Goal: Navigation & Orientation: Find specific page/section

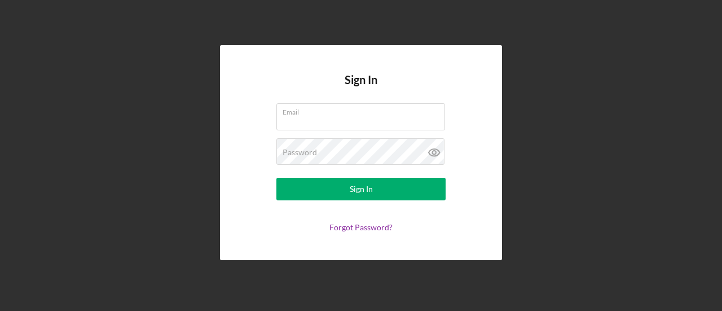
type input "[EMAIL_ADDRESS][DOMAIN_NAME]"
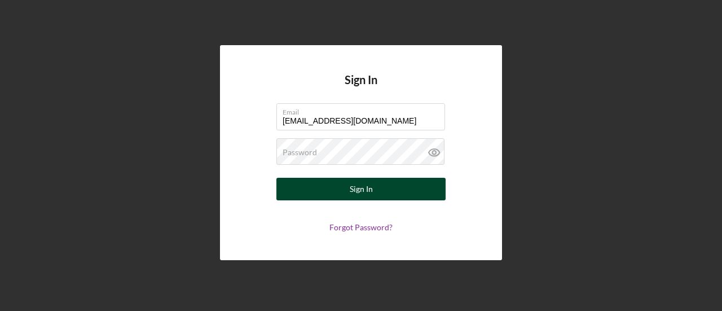
click at [318, 186] on button "Sign In" at bounding box center [360, 189] width 169 height 23
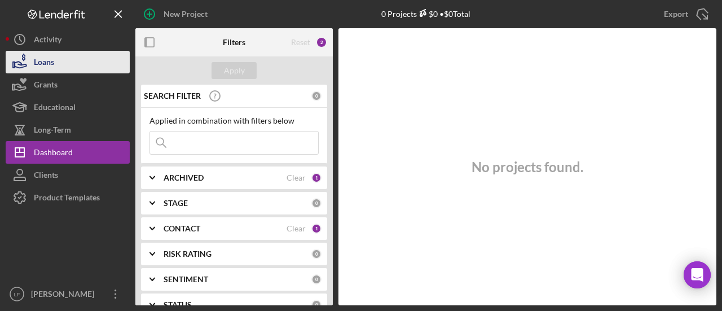
click at [44, 61] on div "Loans" at bounding box center [44, 63] width 20 height 25
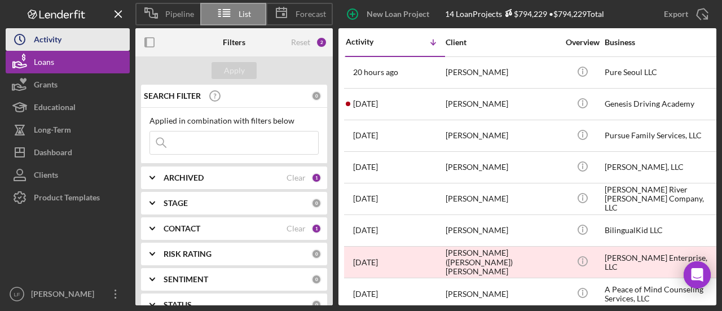
click at [43, 39] on div "Activity" at bounding box center [48, 40] width 28 height 25
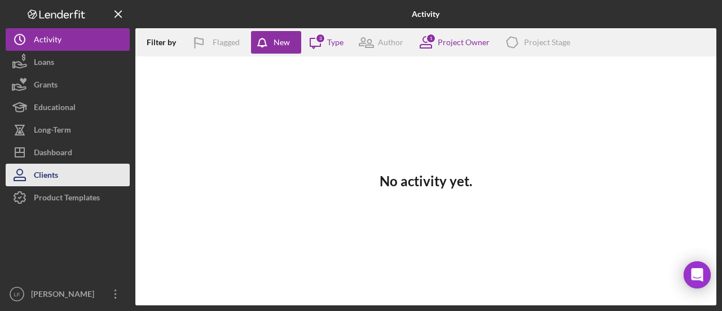
click at [44, 180] on div "Clients" at bounding box center [46, 176] width 24 height 25
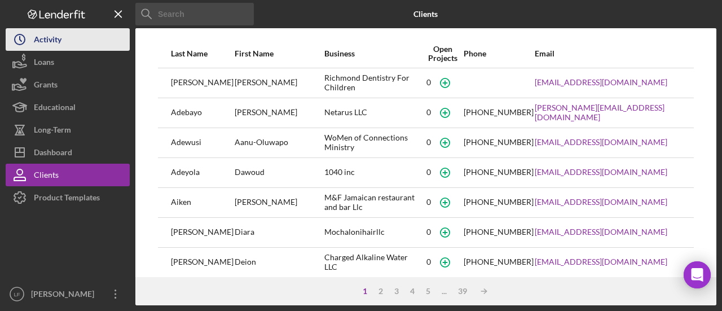
click at [72, 42] on button "Icon/History Activity" at bounding box center [68, 39] width 124 height 23
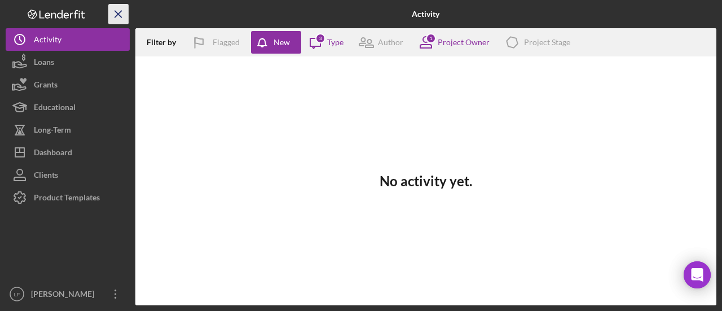
click at [127, 15] on icon "Icon/Menu Close" at bounding box center [118, 14] width 25 height 25
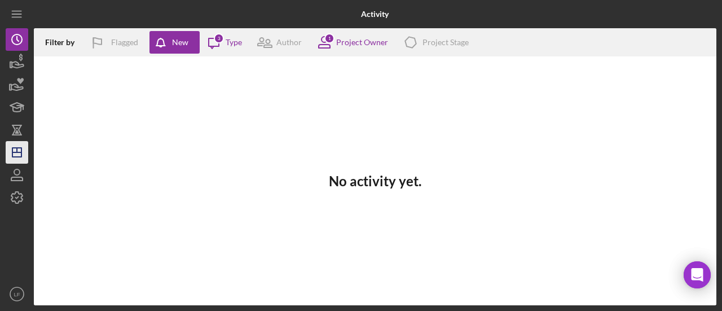
click at [21, 158] on icon "Icon/Dashboard" at bounding box center [17, 152] width 28 height 28
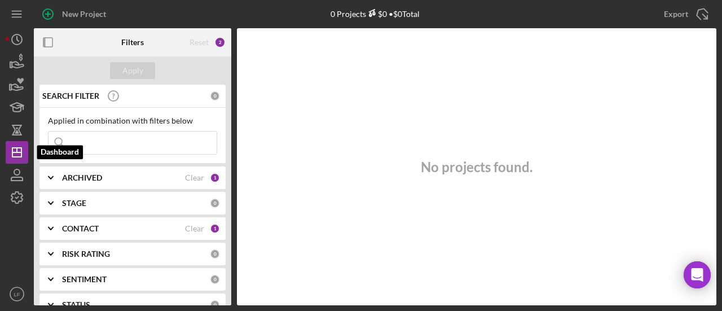
click at [215, 231] on div "1" at bounding box center [215, 228] width 10 height 10
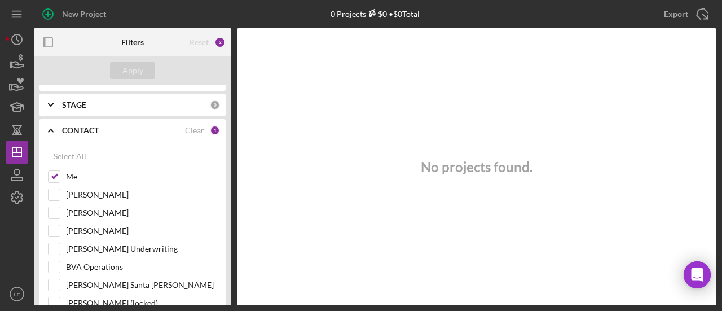
scroll to position [99, 0]
click at [64, 155] on div "Select All" at bounding box center [70, 155] width 33 height 23
checkbox input "true"
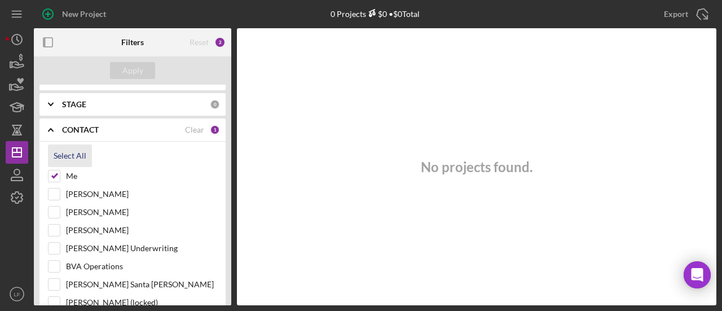
checkbox input "true"
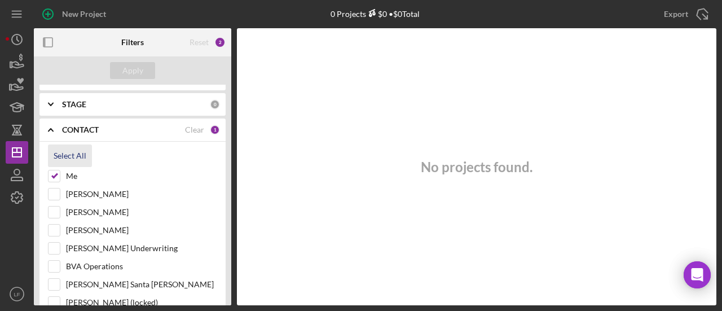
checkbox input "true"
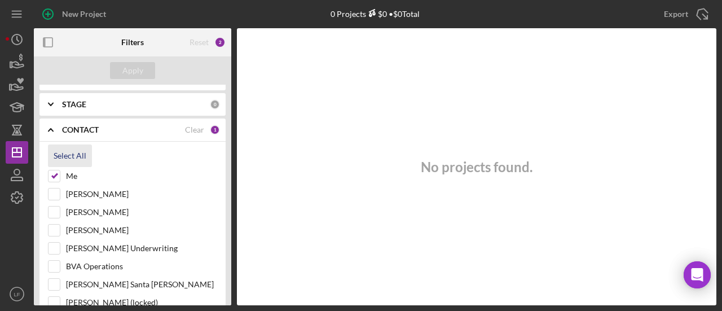
checkbox input "true"
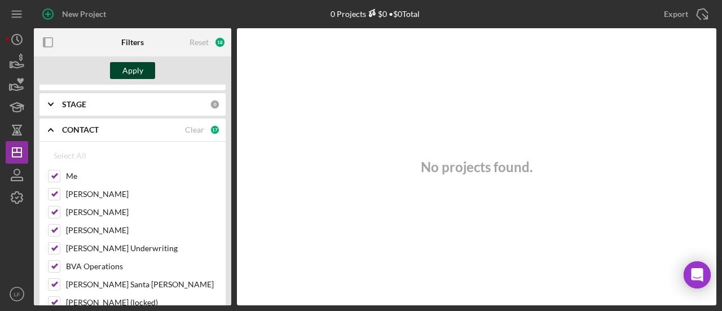
click at [132, 71] on div "Apply" at bounding box center [132, 70] width 21 height 17
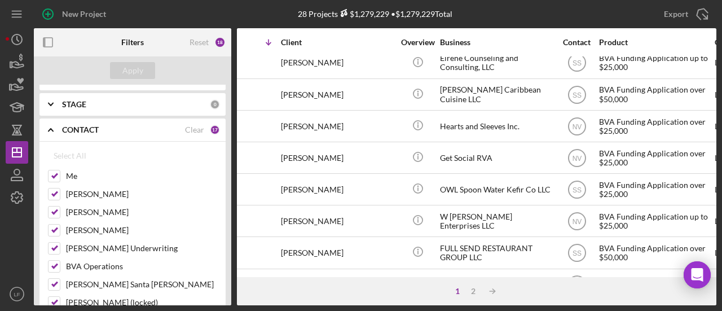
scroll to position [491, 63]
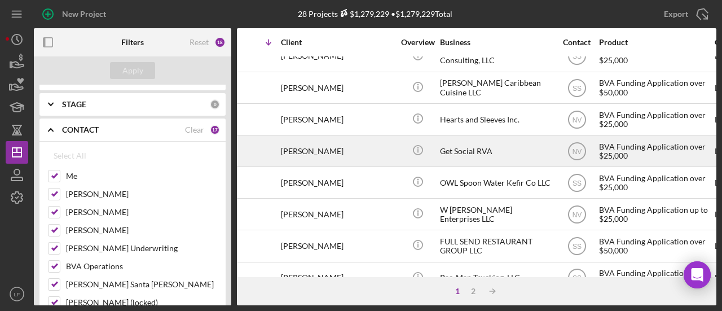
click at [452, 147] on div "Get Social RVA" at bounding box center [496, 151] width 113 height 30
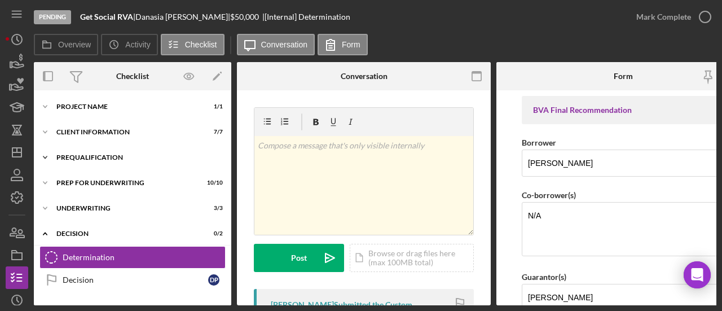
click at [101, 155] on div "Prequalification" at bounding box center [136, 157] width 161 height 7
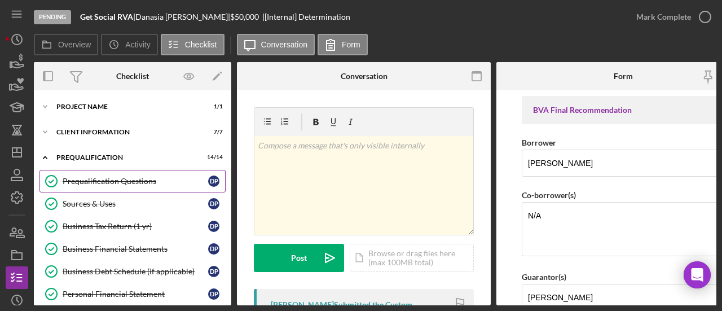
click at [120, 183] on div "Prequalification Questions" at bounding box center [136, 181] width 146 height 9
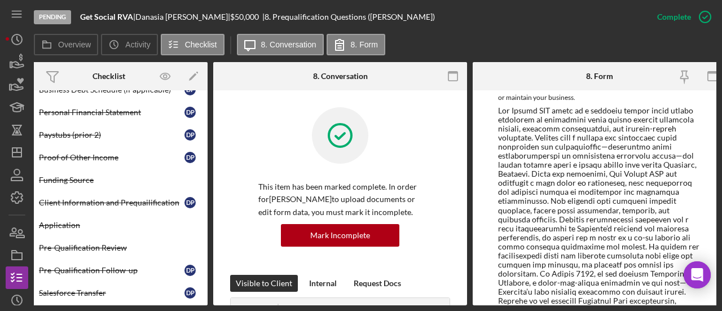
scroll to position [230, 0]
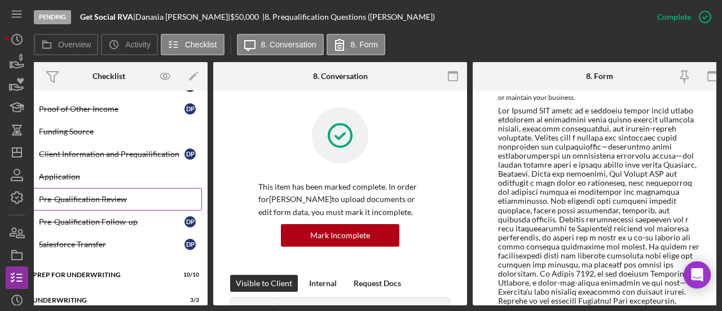
click at [90, 195] on div "Pre-Qualification Review" at bounding box center [120, 199] width 162 height 9
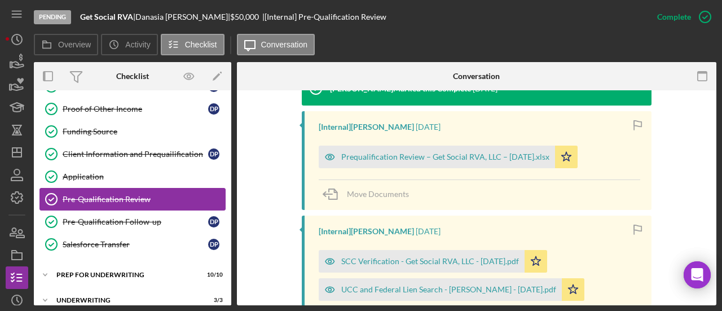
scroll to position [373, 0]
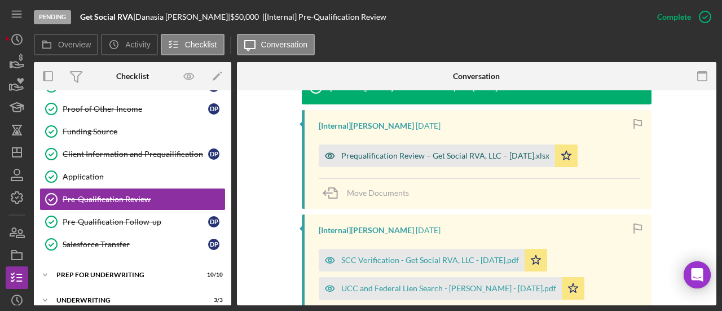
click at [418, 153] on div "Prequalification Review – Get Social RVA, LLC – [DATE].xlsx" at bounding box center [445, 155] width 208 height 9
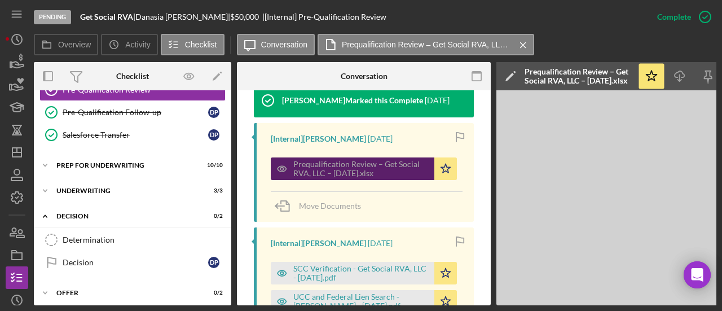
scroll to position [340, 0]
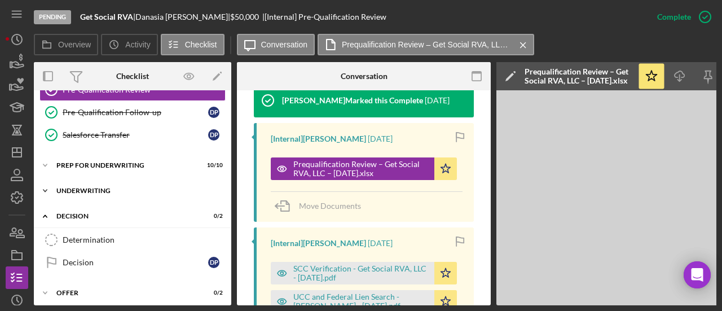
click at [116, 187] on div "Underwriting" at bounding box center [136, 190] width 161 height 7
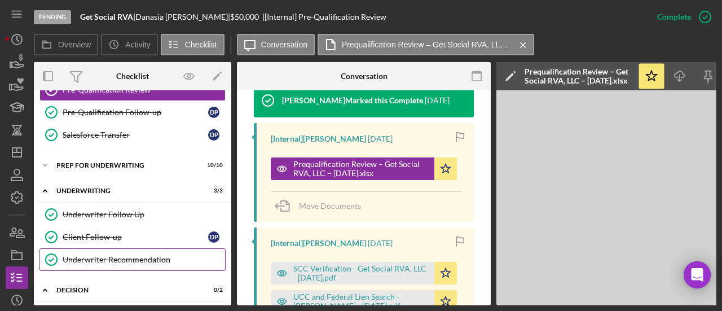
click at [102, 259] on link "Underwriter Recommendation Underwriter Recommendation" at bounding box center [132, 259] width 186 height 23
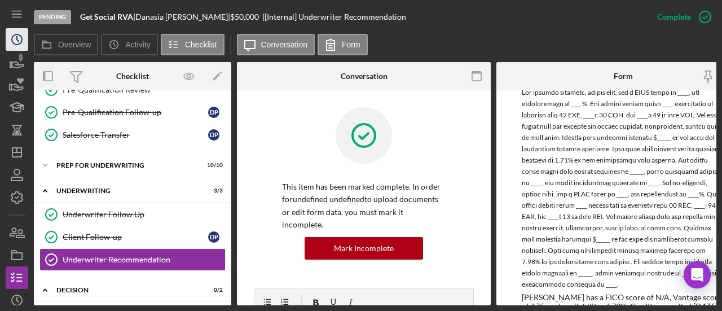
click at [21, 36] on icon "Icon/History" at bounding box center [17, 39] width 28 height 28
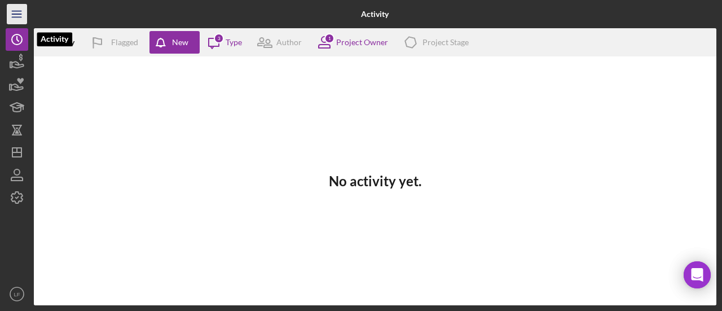
click at [14, 15] on icon "Icon/Menu" at bounding box center [17, 14] width 25 height 25
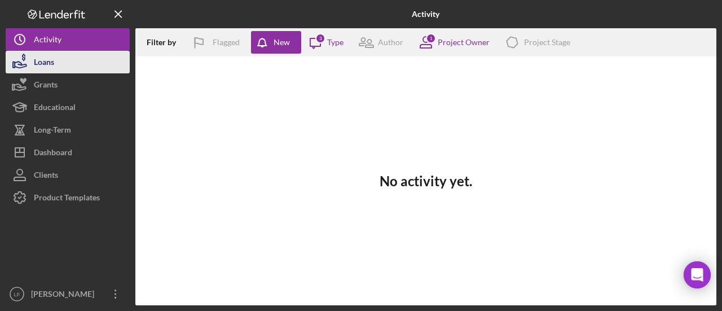
click at [42, 66] on div "Loans" at bounding box center [44, 63] width 20 height 25
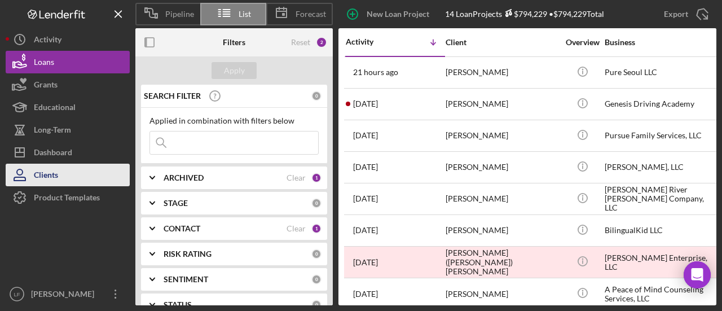
click at [42, 173] on div "Clients" at bounding box center [46, 176] width 24 height 25
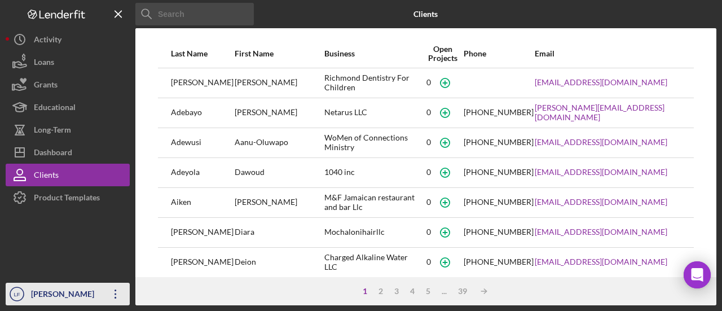
click at [59, 292] on div "[PERSON_NAME]" at bounding box center [64, 295] width 73 height 25
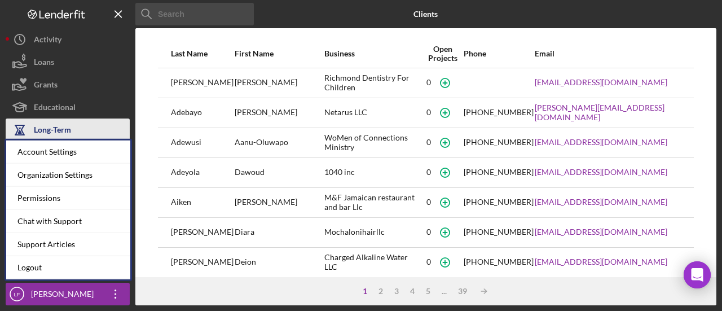
click at [106, 121] on button "Long-Term" at bounding box center [68, 129] width 124 height 23
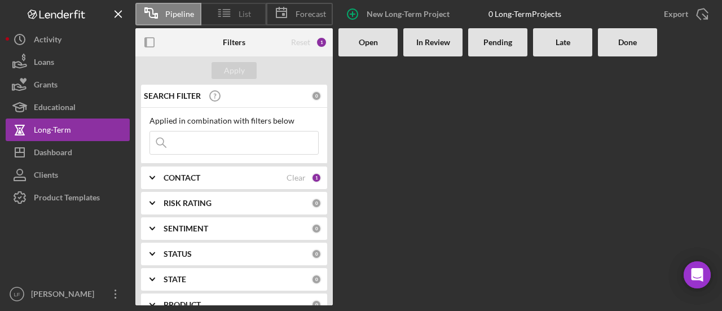
click at [241, 15] on span "List" at bounding box center [245, 14] width 12 height 9
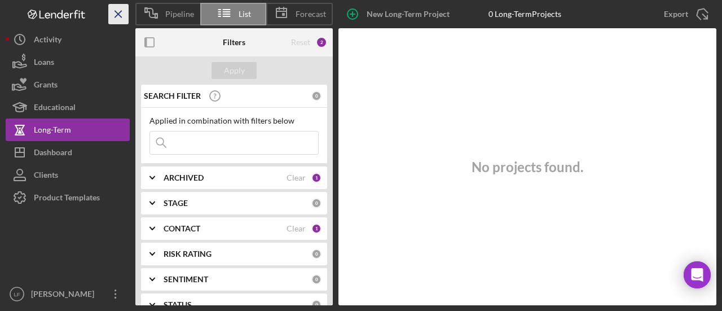
click at [118, 14] on line "button" at bounding box center [118, 14] width 6 height 6
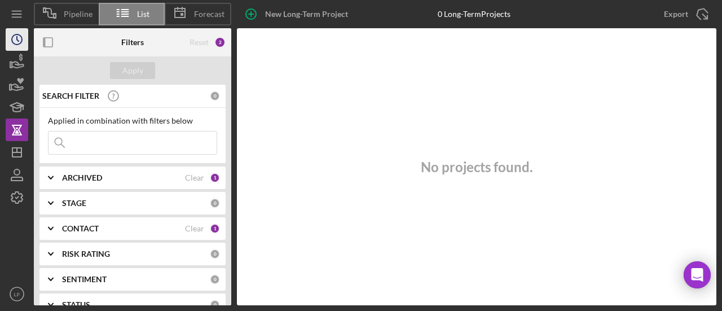
click at [15, 49] on icon "Icon/History" at bounding box center [17, 39] width 28 height 28
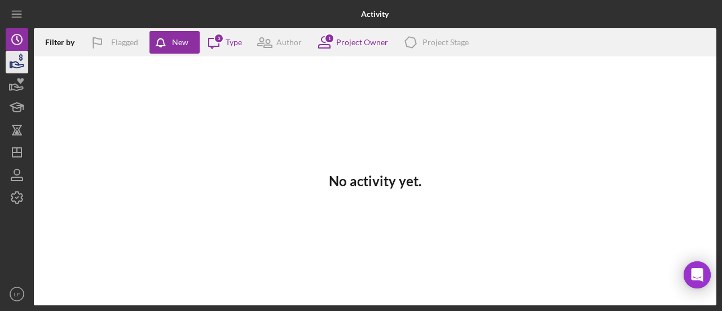
click at [11, 64] on icon "button" at bounding box center [17, 62] width 28 height 28
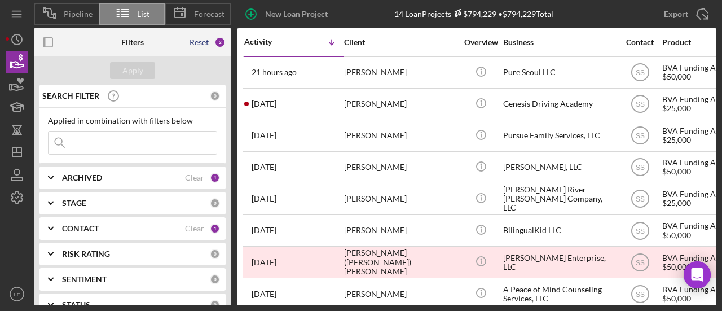
click at [202, 45] on div "Reset" at bounding box center [199, 42] width 19 height 9
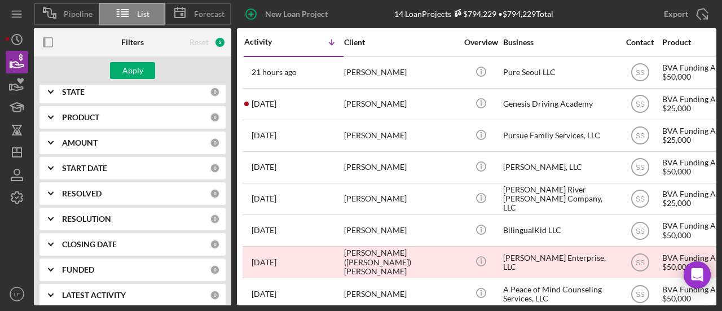
scroll to position [246, 0]
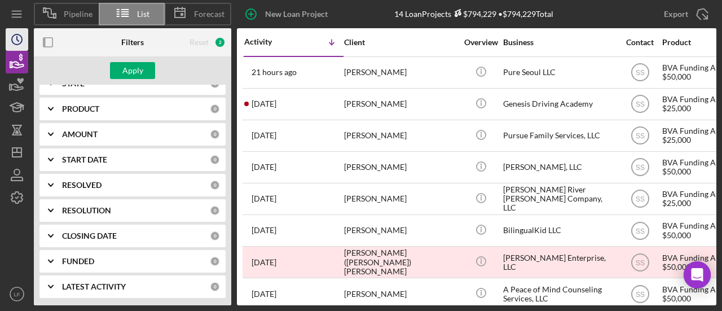
click at [20, 46] on icon "Icon/History" at bounding box center [17, 39] width 28 height 28
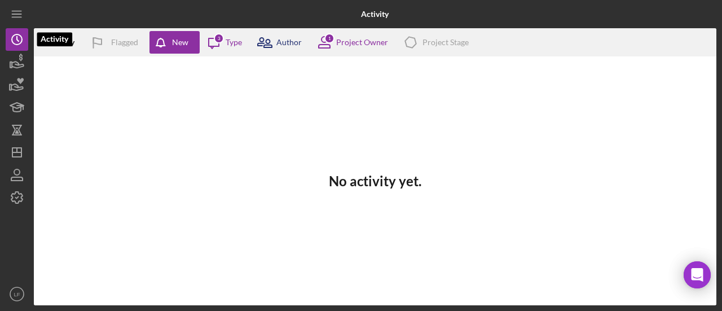
click at [273, 38] on icon at bounding box center [264, 42] width 28 height 28
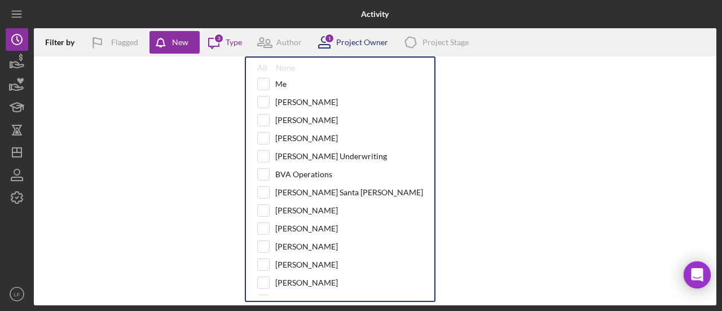
click at [350, 45] on div "Project Owner" at bounding box center [362, 42] width 52 height 9
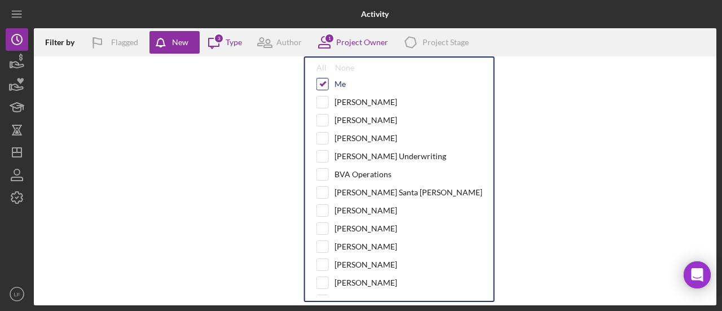
click at [326, 88] on input "checkbox" at bounding box center [322, 83] width 11 height 11
checkbox input "false"
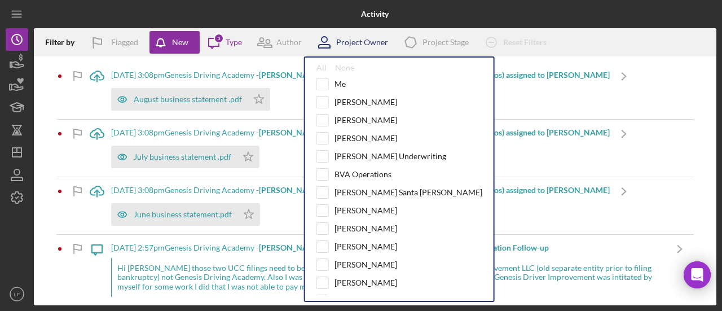
click at [350, 50] on div "Project Owner" at bounding box center [349, 42] width 78 height 28
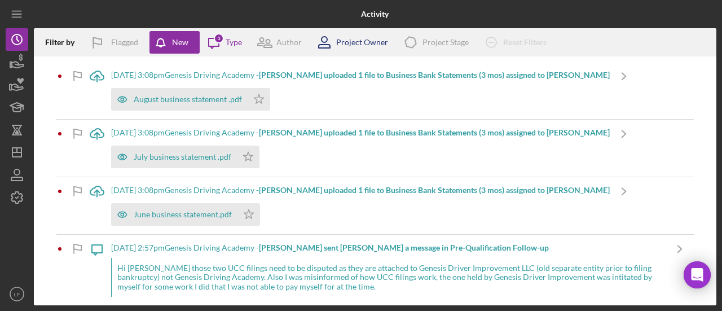
click at [349, 53] on div "Project Owner" at bounding box center [349, 42] width 78 height 28
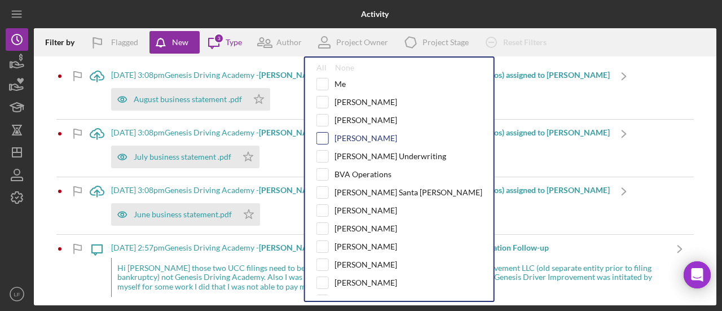
click at [322, 135] on input "checkbox" at bounding box center [322, 138] width 11 height 11
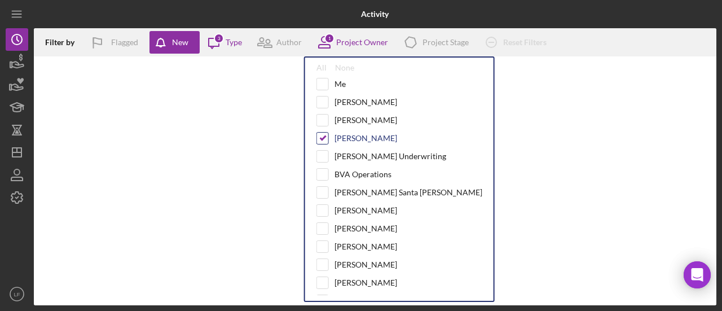
click at [323, 139] on input "checkbox" at bounding box center [322, 138] width 11 height 11
checkbox input "false"
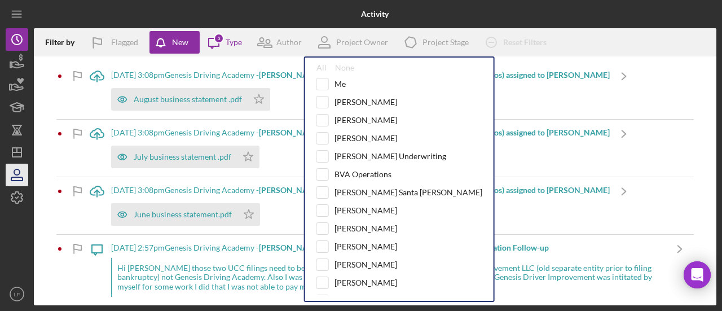
click at [23, 173] on icon "button" at bounding box center [17, 175] width 28 height 28
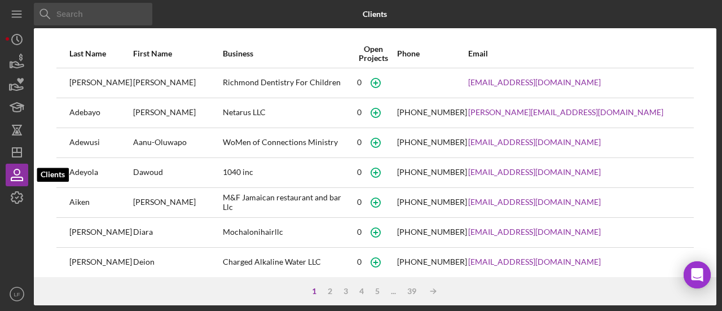
click at [62, 16] on input at bounding box center [93, 14] width 118 height 23
click at [11, 32] on icon "Icon/History" at bounding box center [17, 39] width 28 height 28
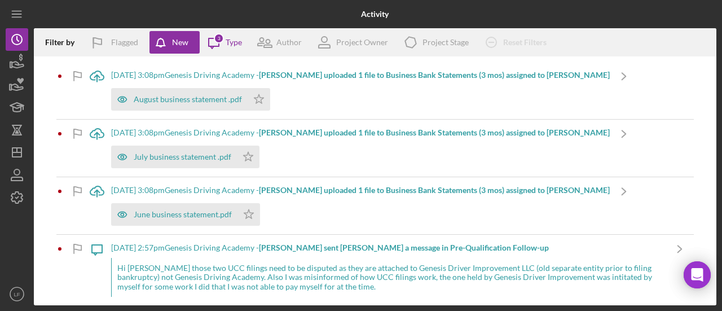
click at [9, 25] on div "Icon/Menu" at bounding box center [17, 14] width 23 height 28
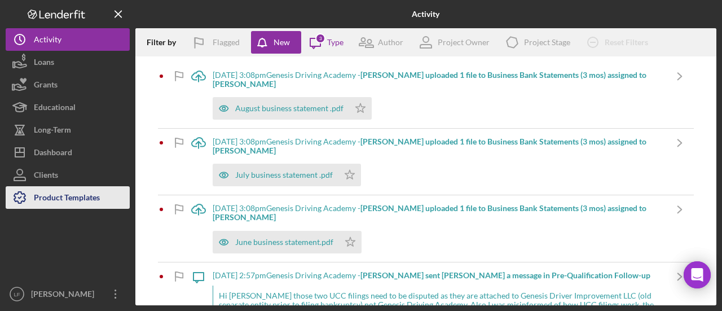
click at [54, 198] on div "Product Templates" at bounding box center [67, 198] width 66 height 25
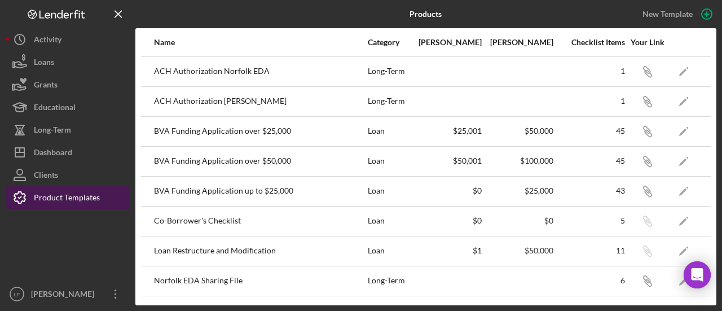
click at [51, 189] on div "Product Templates" at bounding box center [67, 198] width 66 height 25
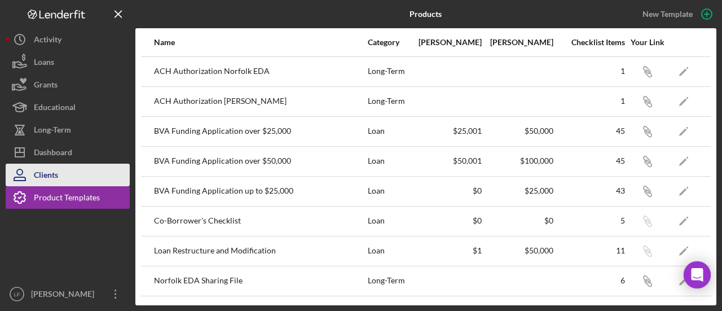
click at [35, 169] on div "Clients" at bounding box center [46, 176] width 24 height 25
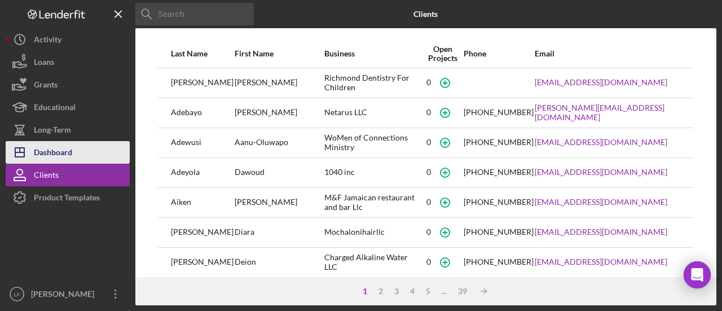
click at [49, 153] on div "Dashboard" at bounding box center [53, 153] width 38 height 25
